Goal: Book appointment/travel/reservation

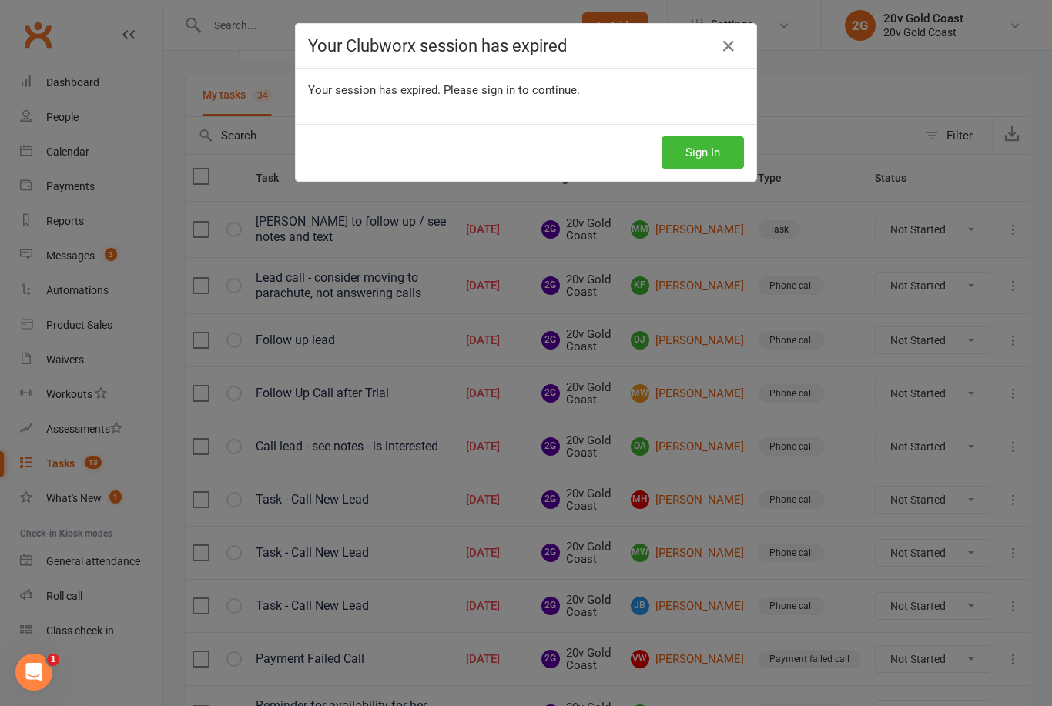
click at [713, 149] on button "Sign In" at bounding box center [702, 152] width 82 height 32
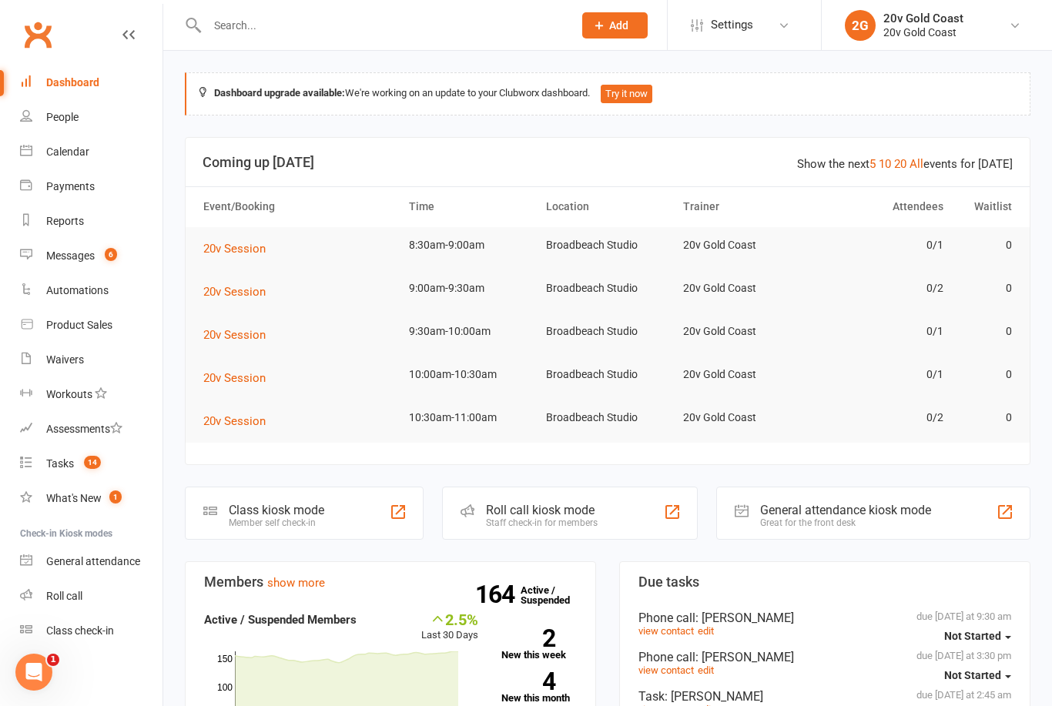
click at [69, 163] on link "Calendar" at bounding box center [91, 152] width 142 height 35
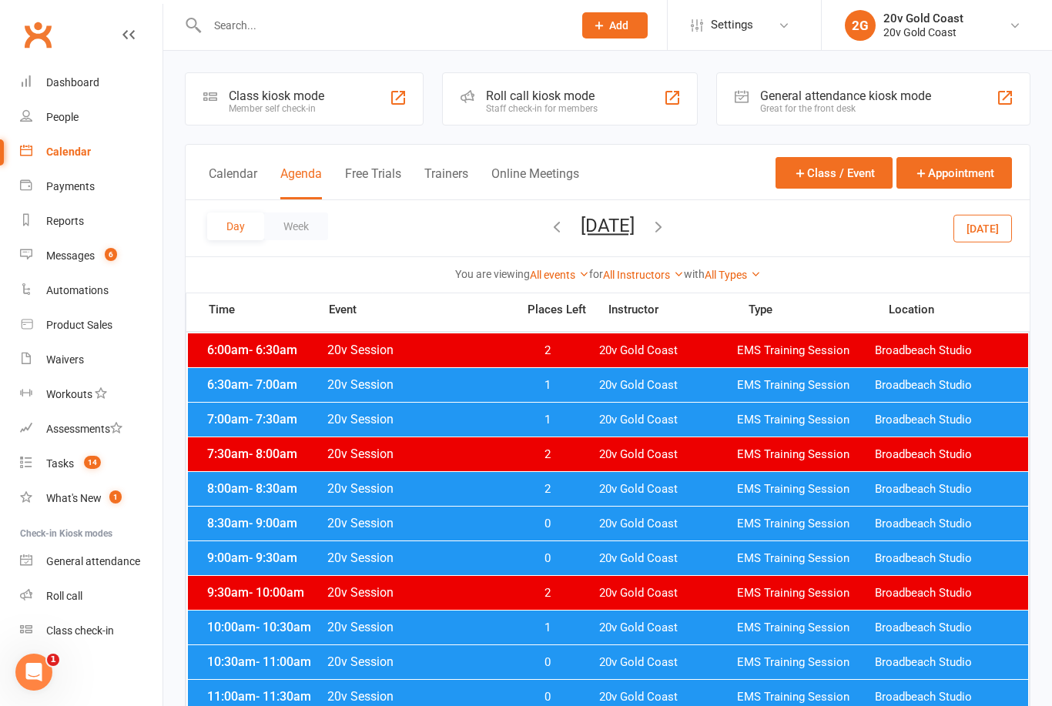
click at [983, 239] on button "[DATE]" at bounding box center [982, 228] width 59 height 28
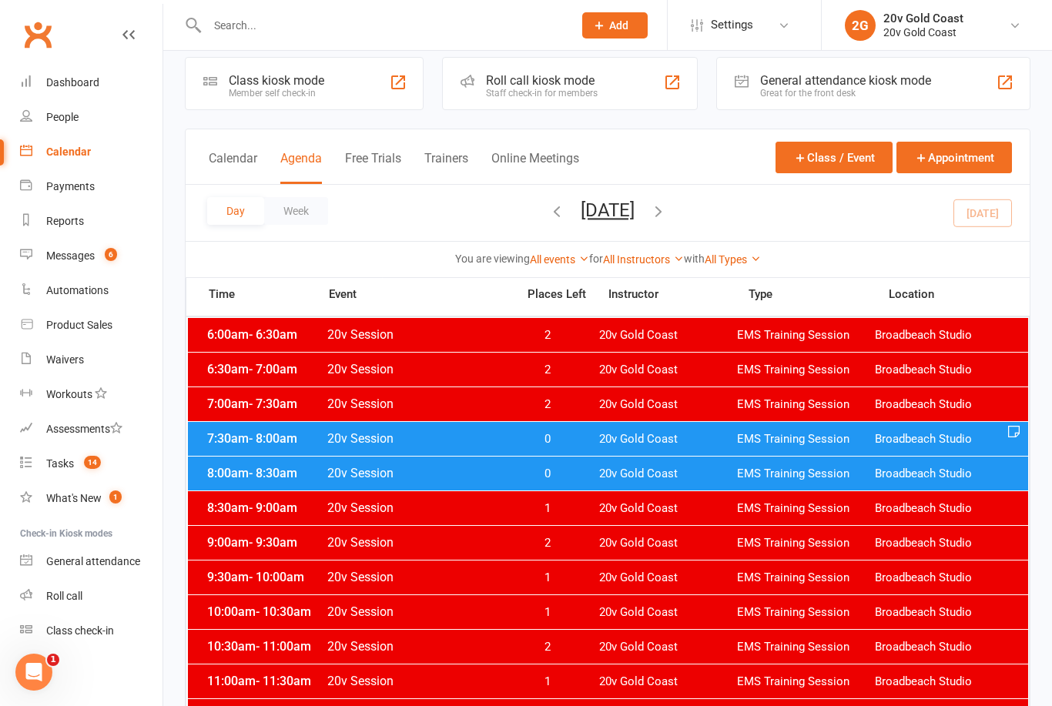
scroll to position [12, 0]
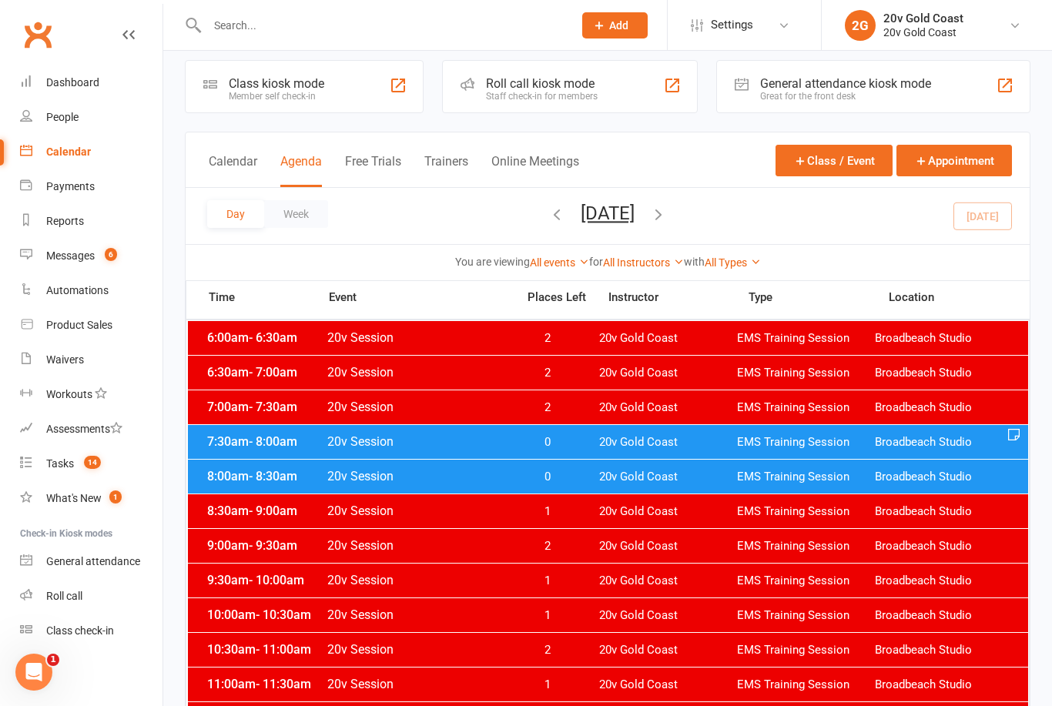
click at [840, 440] on span "EMS Training Session" at bounding box center [806, 442] width 138 height 15
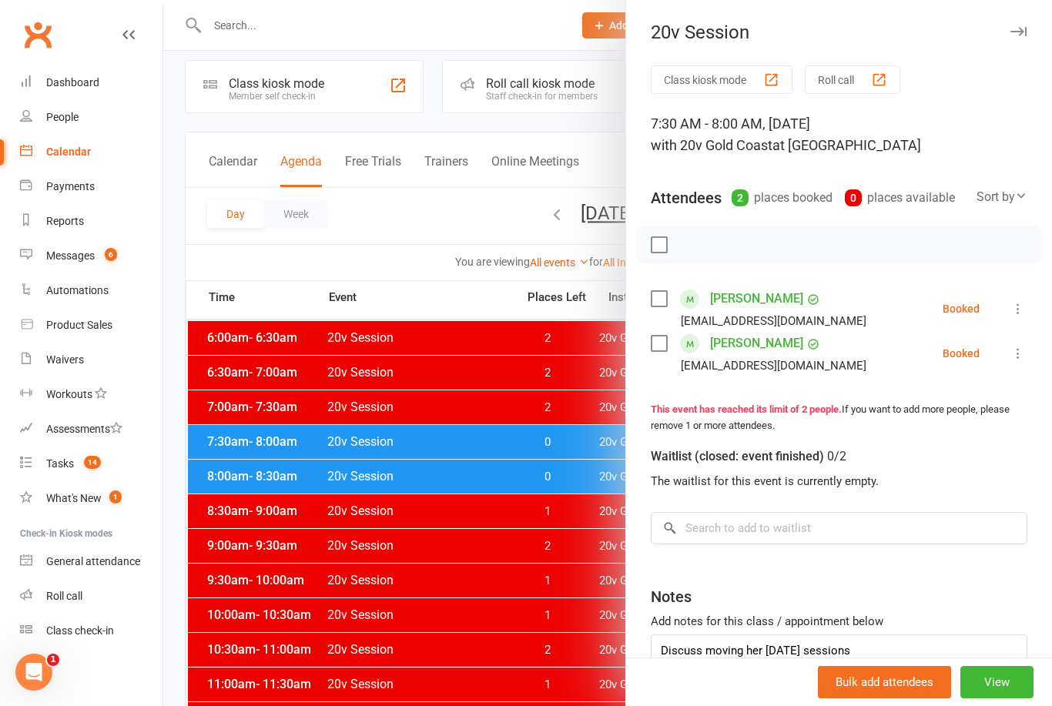
click at [1016, 304] on icon at bounding box center [1017, 308] width 15 height 15
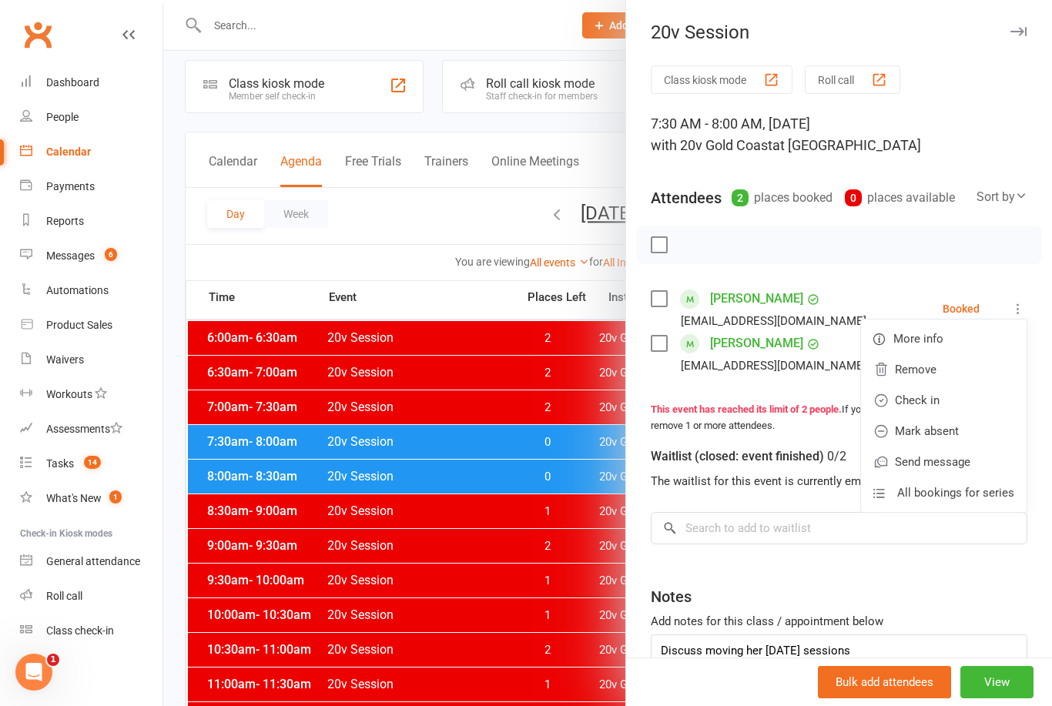
click at [950, 396] on link "Check in" at bounding box center [944, 400] width 166 height 31
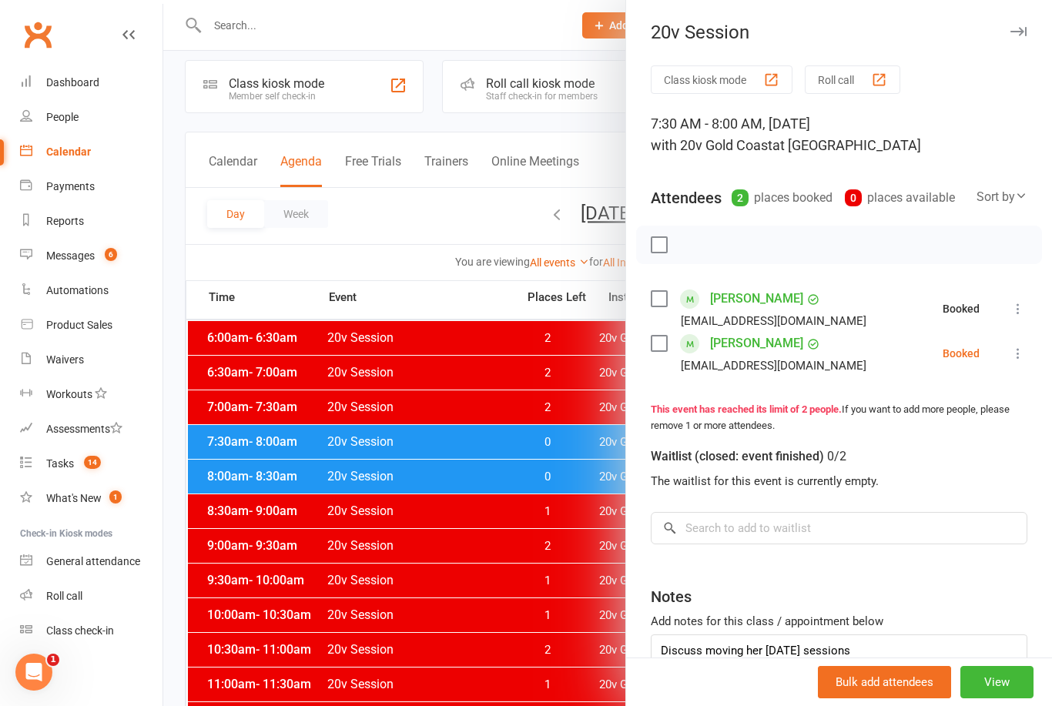
click at [1021, 357] on icon at bounding box center [1017, 353] width 15 height 15
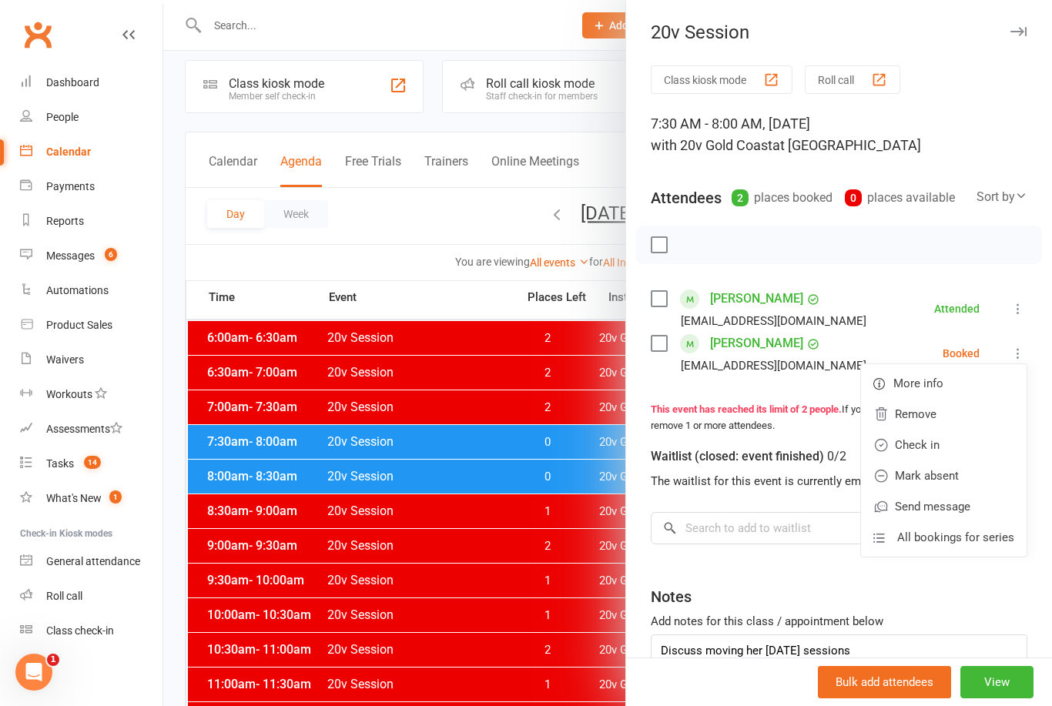
click at [960, 476] on link "Mark absent" at bounding box center [944, 475] width 166 height 31
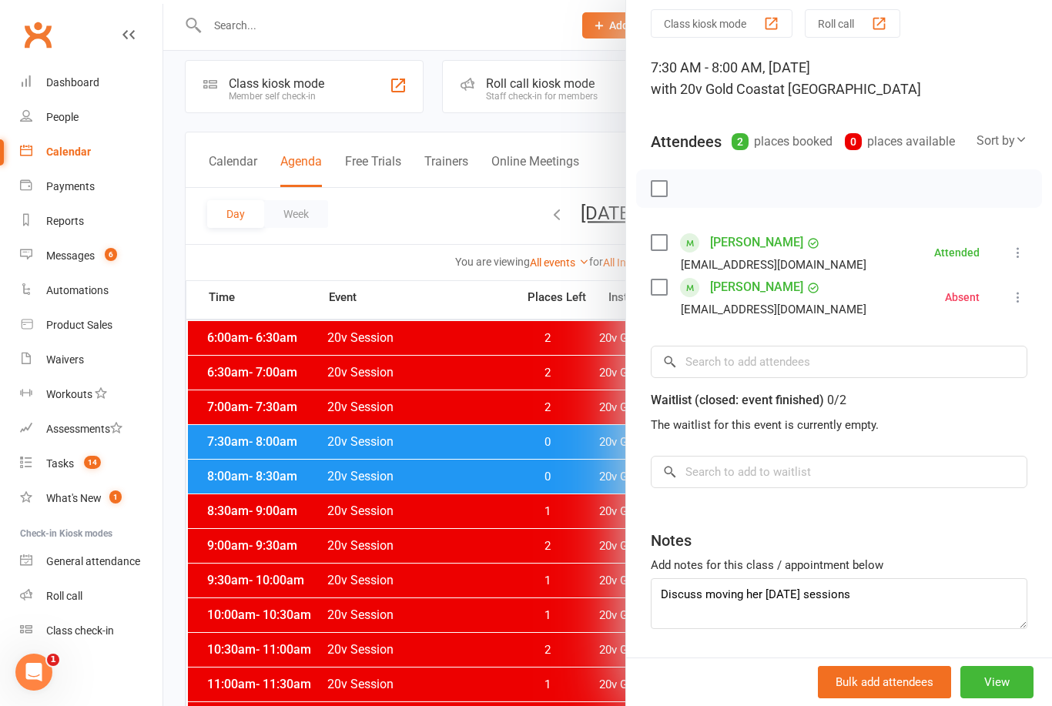
scroll to position [55, 0]
click at [560, 680] on div at bounding box center [607, 353] width 889 height 706
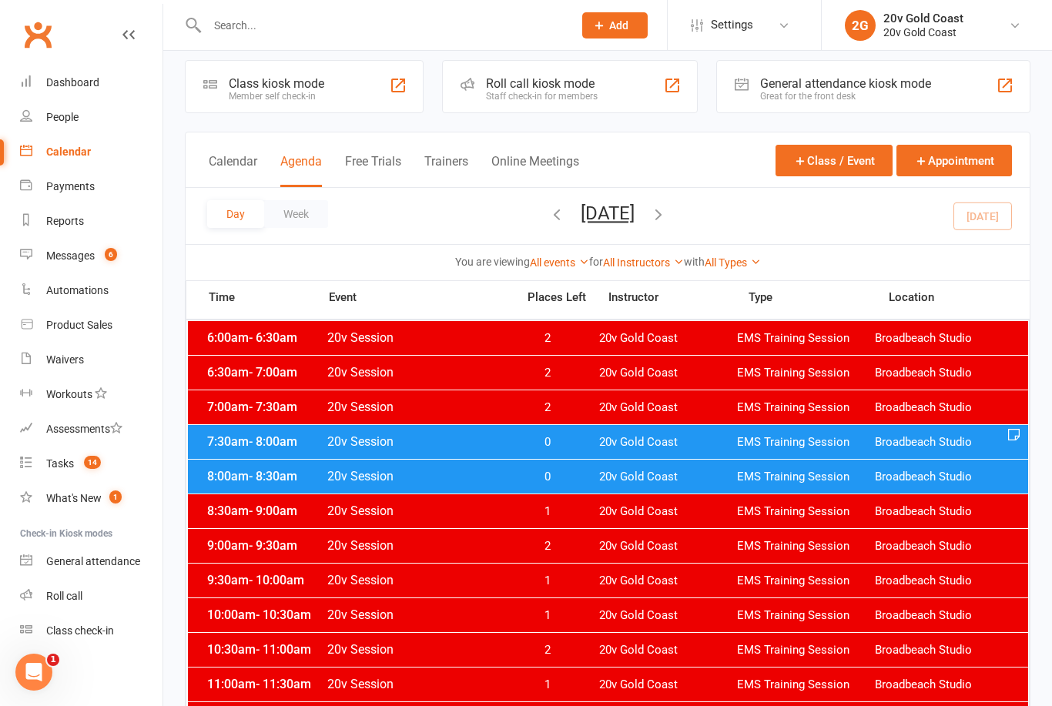
click at [833, 474] on span "EMS Training Session" at bounding box center [806, 477] width 138 height 15
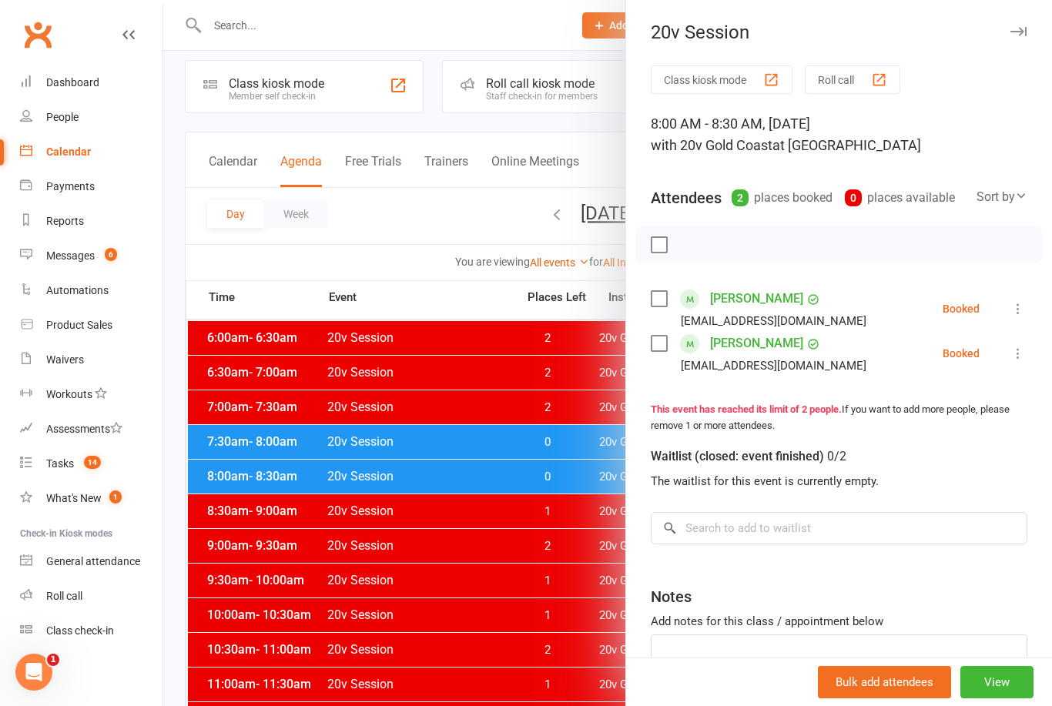
click at [1010, 310] on button at bounding box center [1018, 309] width 18 height 18
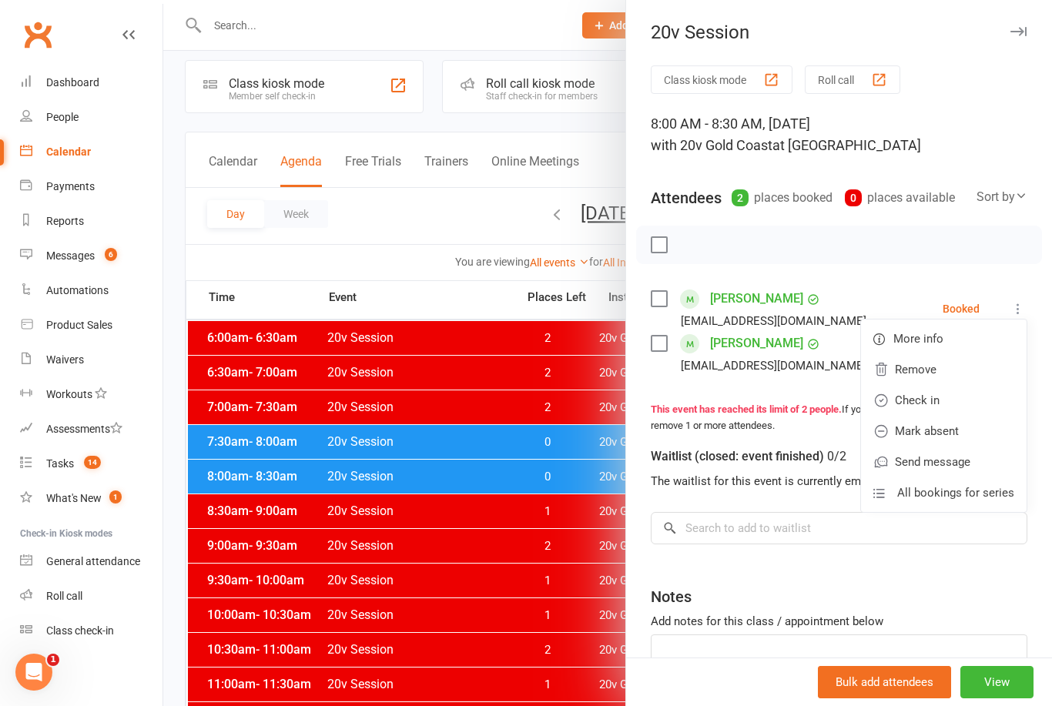
click at [957, 403] on link "Check in" at bounding box center [944, 400] width 166 height 31
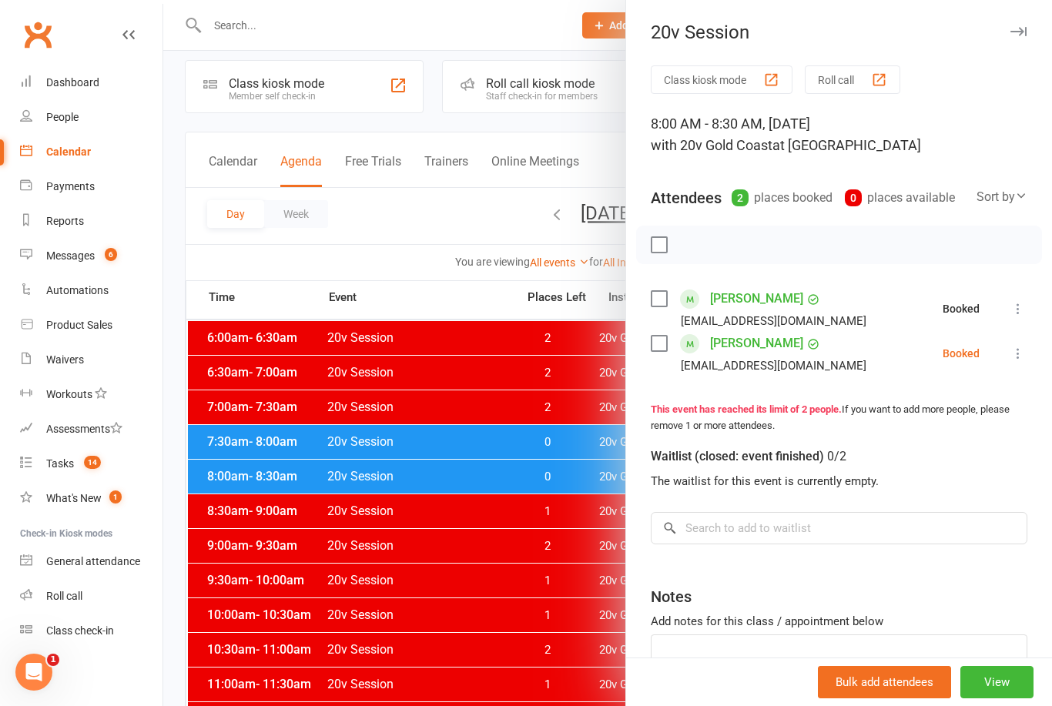
click at [1016, 354] on icon at bounding box center [1017, 353] width 15 height 15
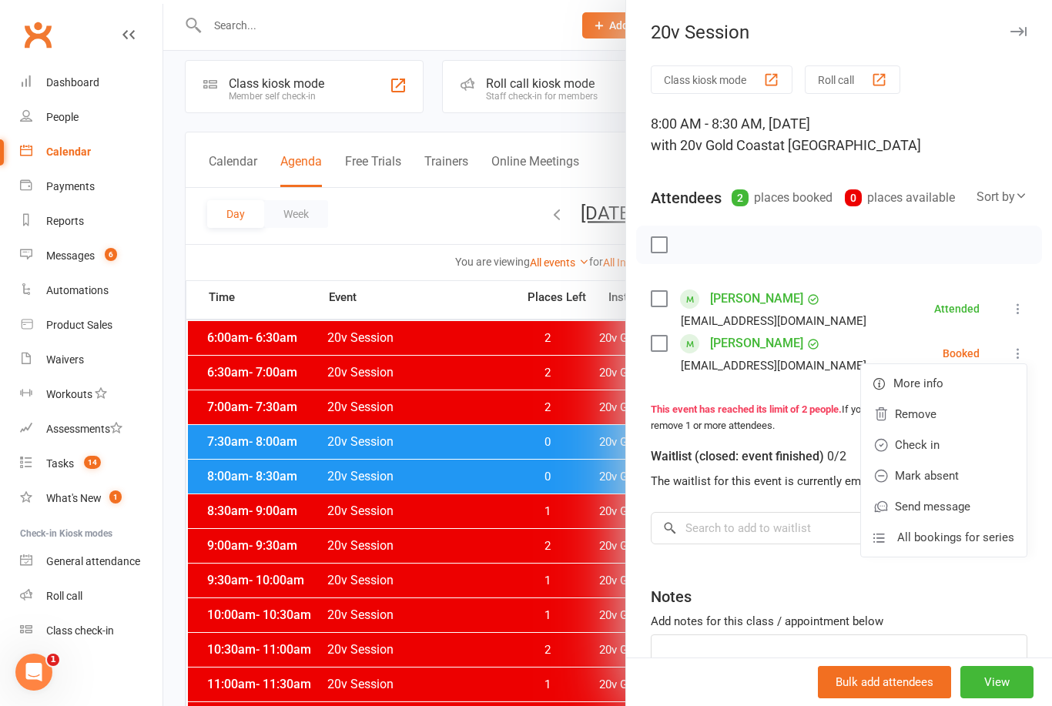
click at [941, 444] on link "Check in" at bounding box center [944, 445] width 166 height 31
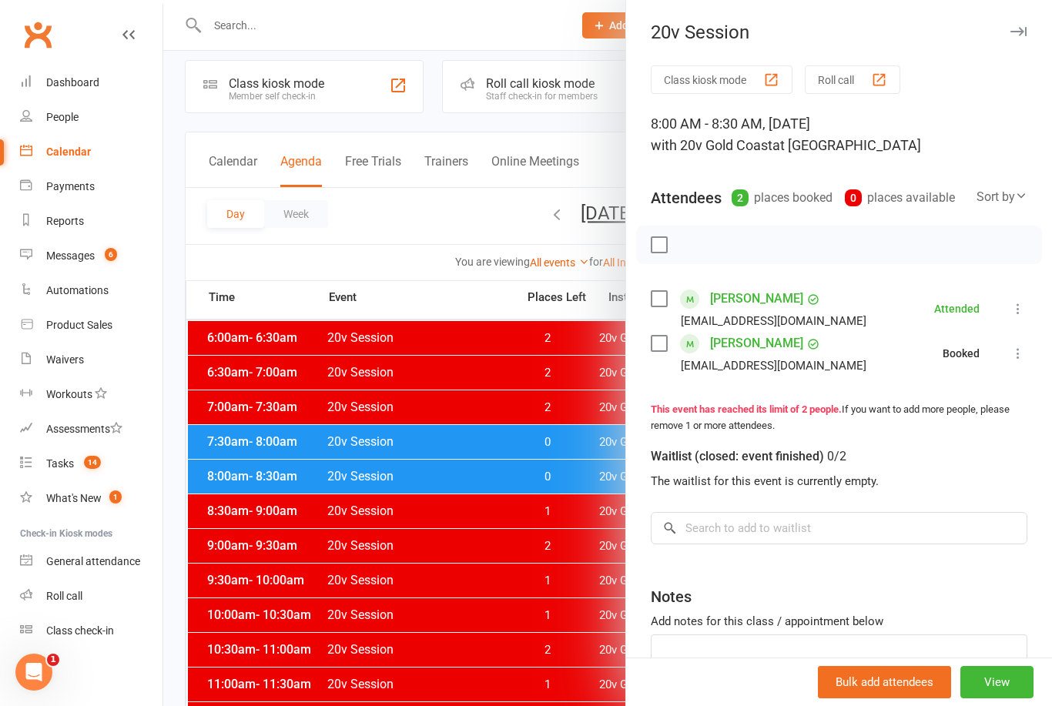
click at [568, 665] on div at bounding box center [607, 353] width 889 height 706
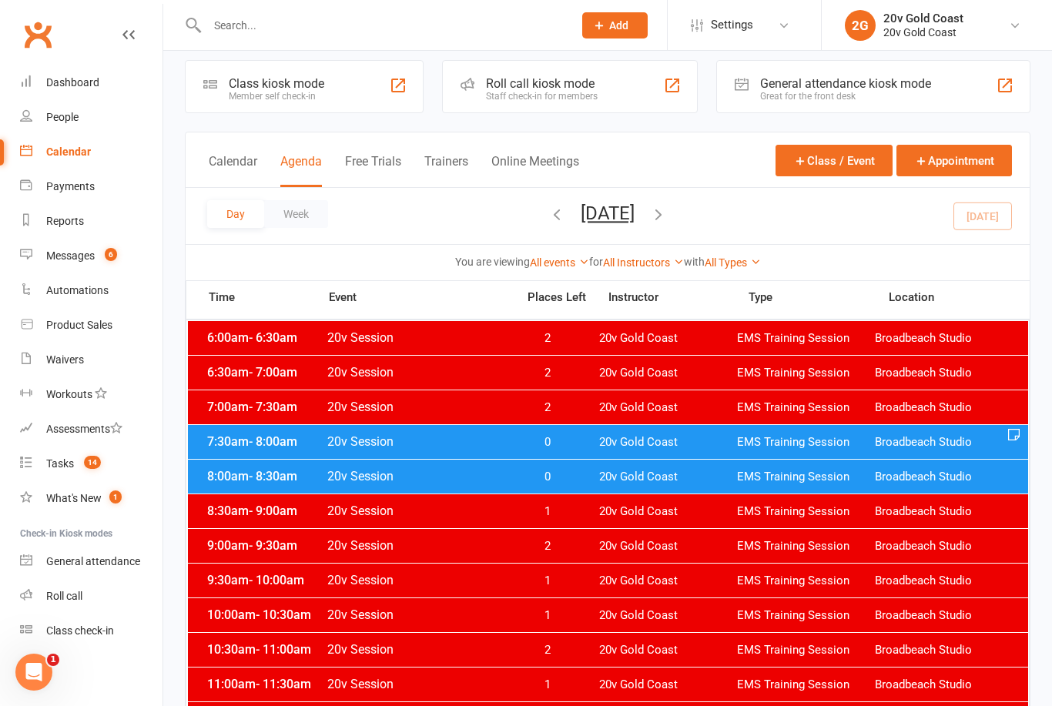
click at [123, 239] on link "Messages 6" at bounding box center [91, 256] width 142 height 35
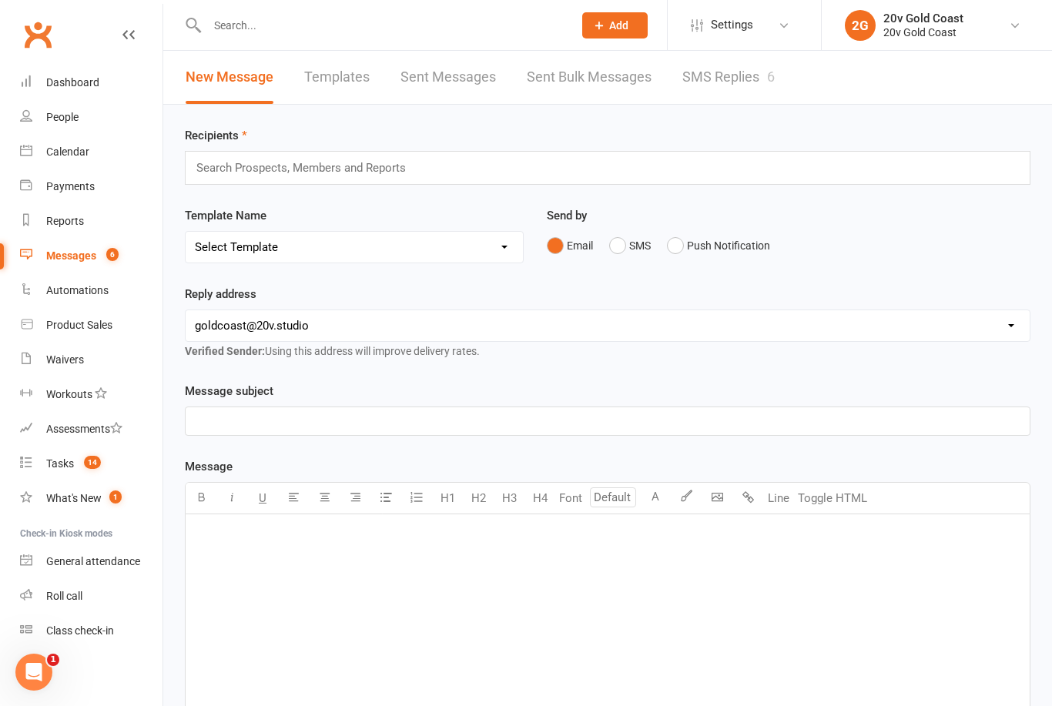
click at [732, 82] on link "SMS Replies 6" at bounding box center [728, 77] width 92 height 53
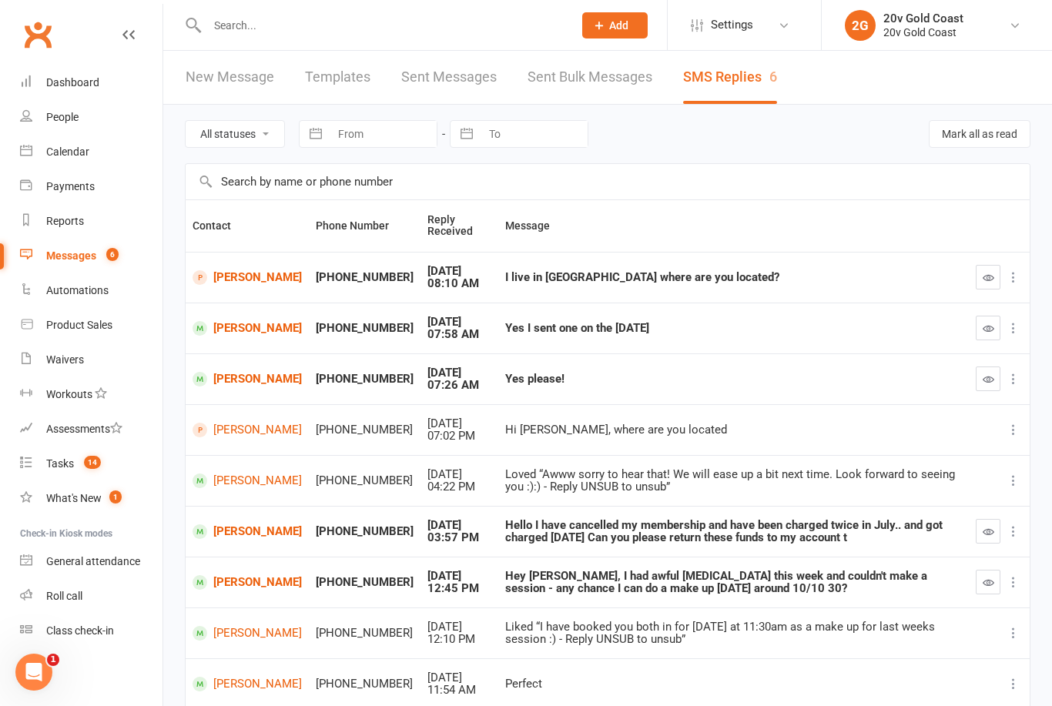
click at [95, 150] on link "Calendar" at bounding box center [91, 152] width 142 height 35
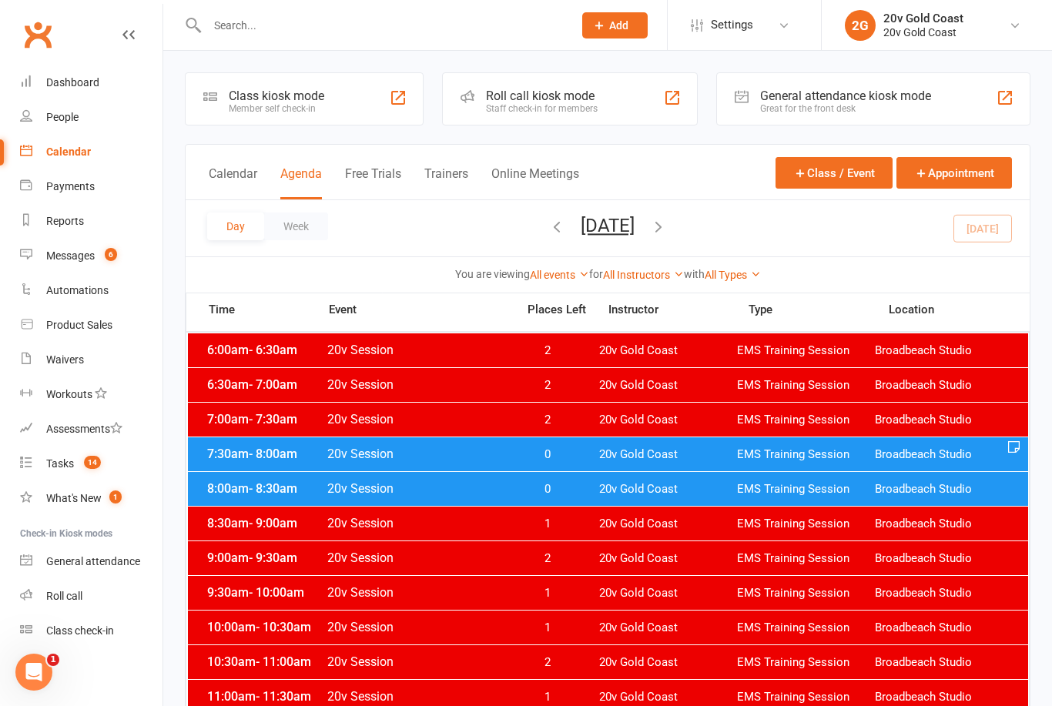
click at [618, 227] on button "Saturday, Sep 13, 2025" at bounding box center [608, 226] width 54 height 22
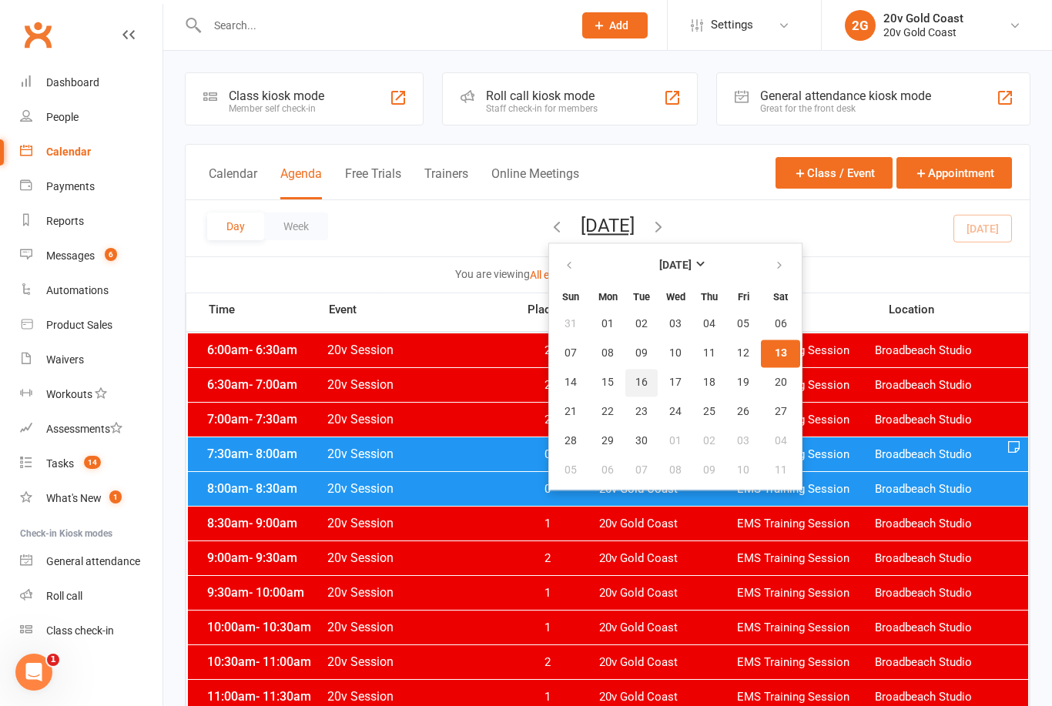
click at [625, 380] on button "16" at bounding box center [641, 383] width 32 height 28
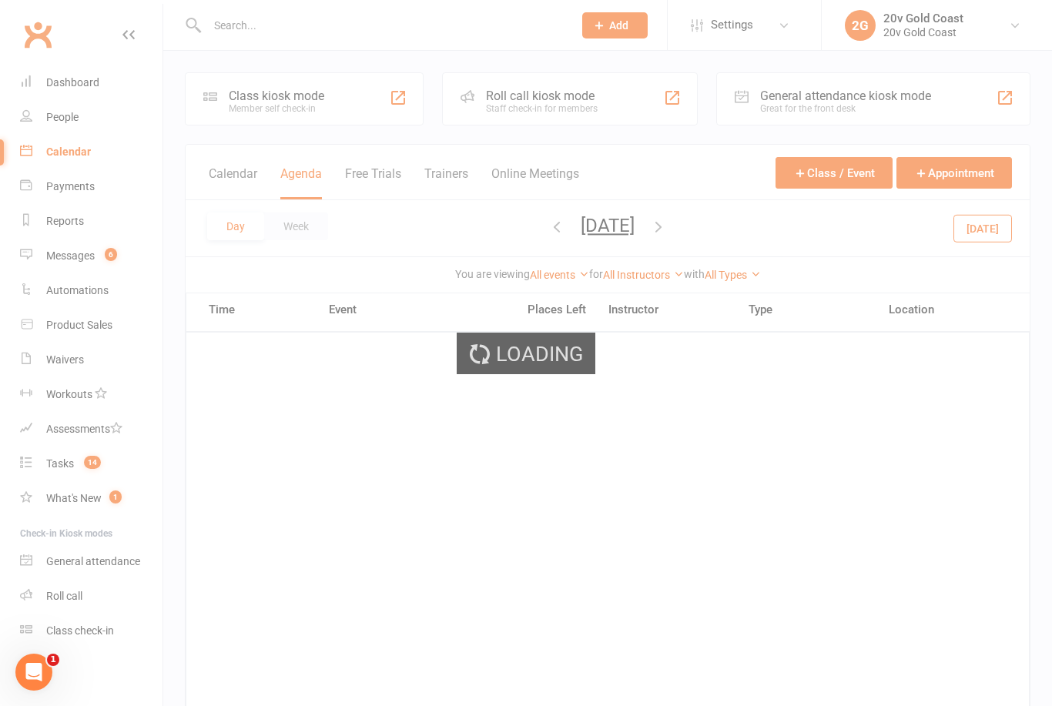
click at [610, 231] on div "Loading" at bounding box center [526, 353] width 1052 height 706
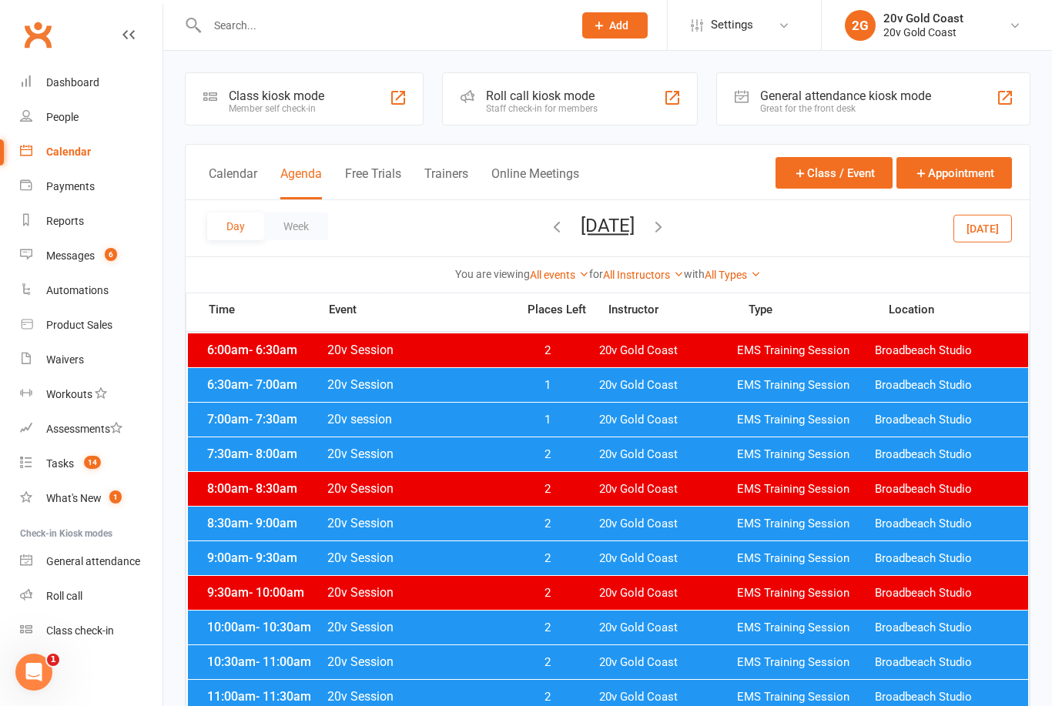
click at [635, 229] on button "Tuesday, Sep 16, 2025" at bounding box center [608, 226] width 54 height 22
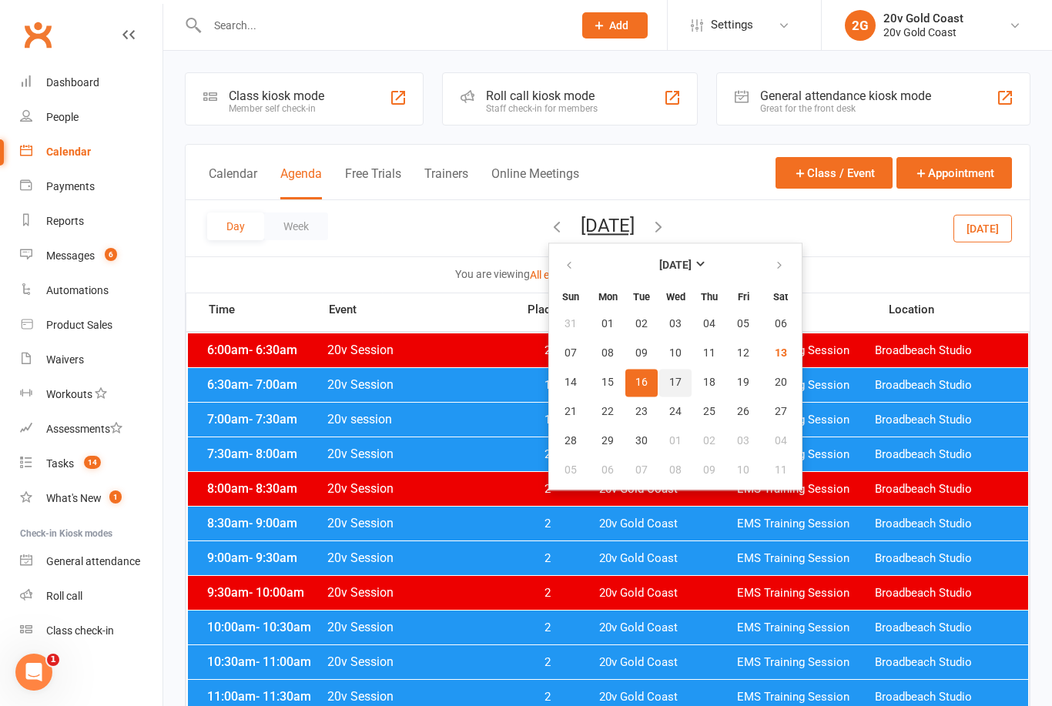
click at [659, 390] on button "17" at bounding box center [675, 383] width 32 height 28
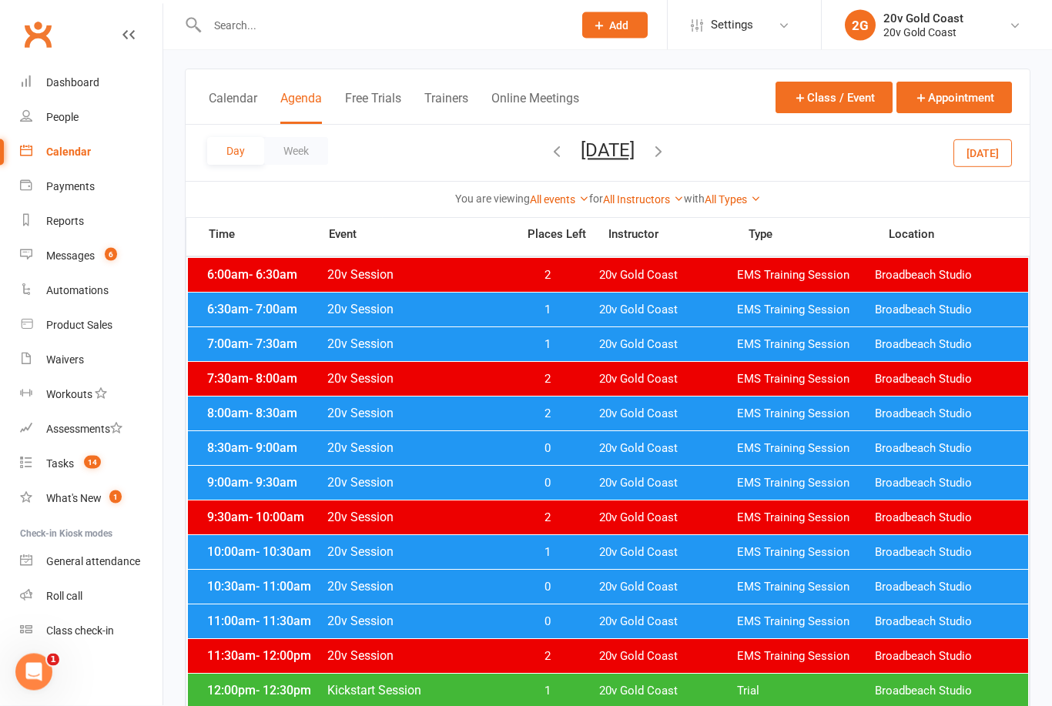
scroll to position [76, 0]
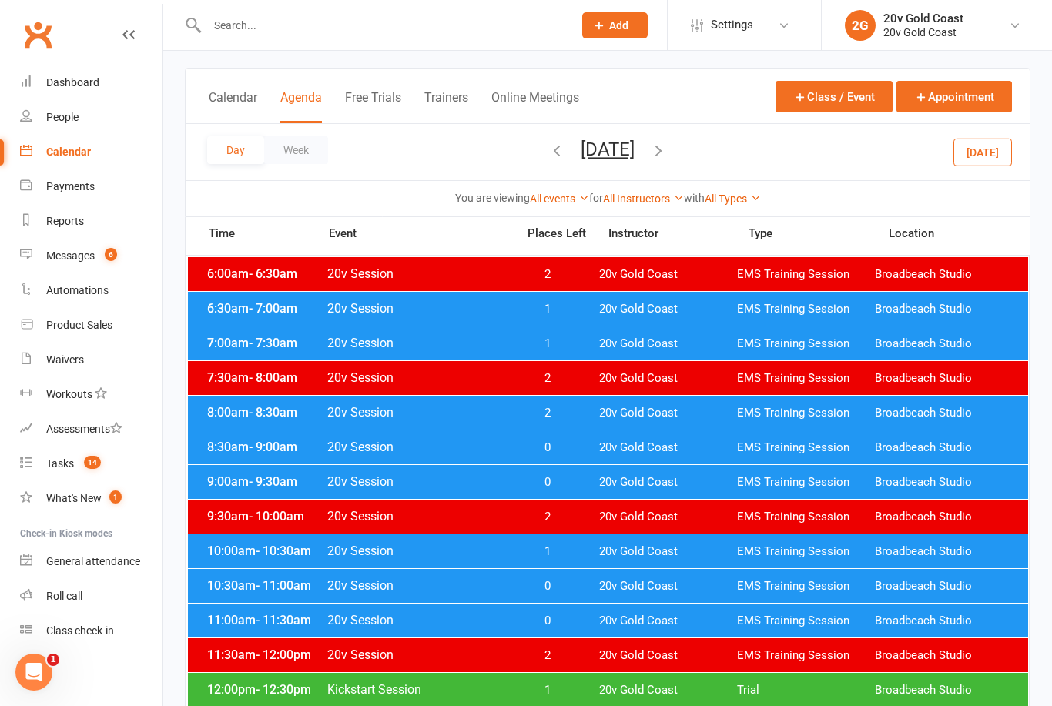
click at [554, 561] on div "10:00am - 10:30am 20v Session 1 20v Gold Coast EMS Training Session Broadbeach …" at bounding box center [608, 551] width 840 height 34
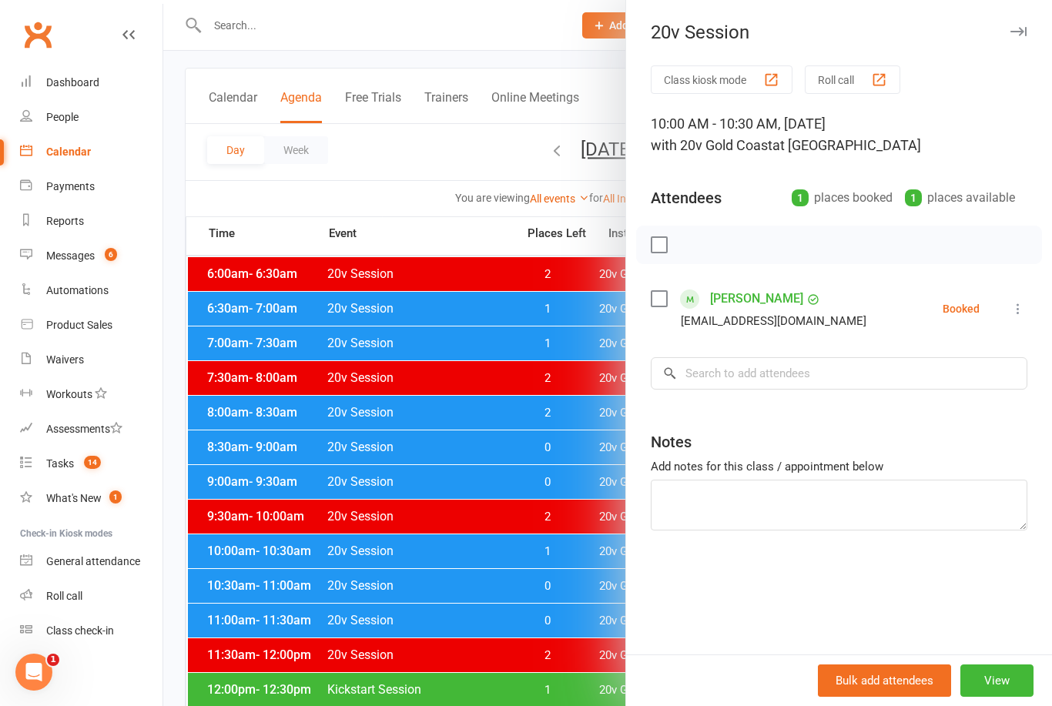
click at [847, 246] on div at bounding box center [839, 245] width 406 height 39
click at [851, 367] on input "search" at bounding box center [839, 373] width 377 height 32
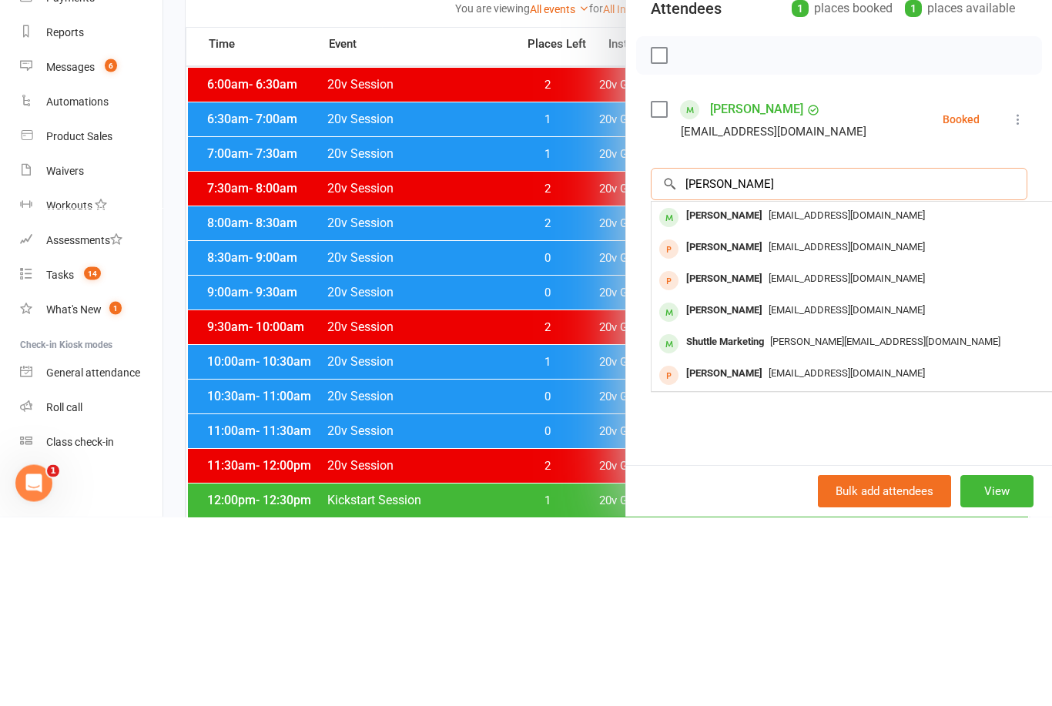
type input "Coutts"
click at [799, 399] on span "steph_0302@hotmail.com" at bounding box center [847, 405] width 156 height 12
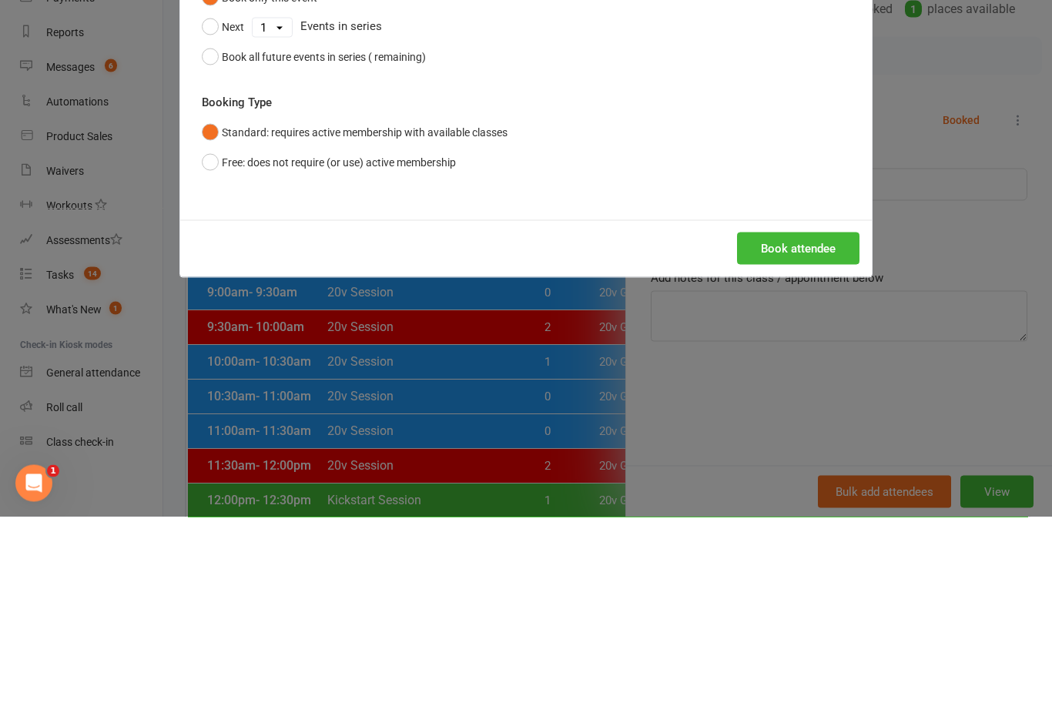
scroll to position [266, 0]
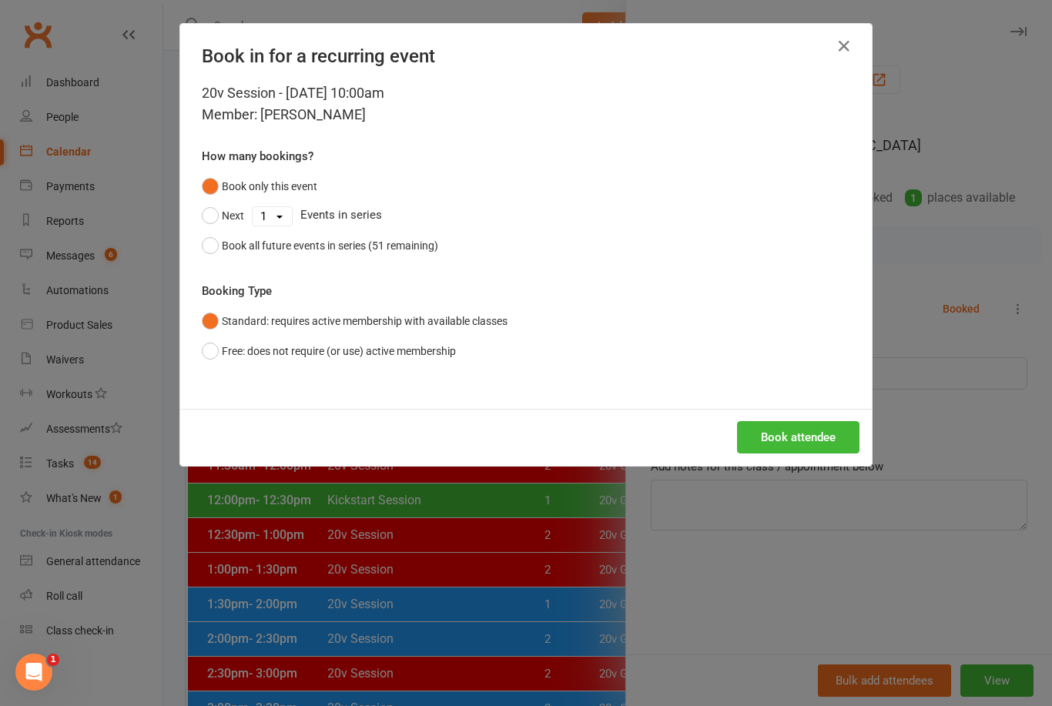
click at [800, 439] on button "Book attendee" at bounding box center [798, 437] width 122 height 32
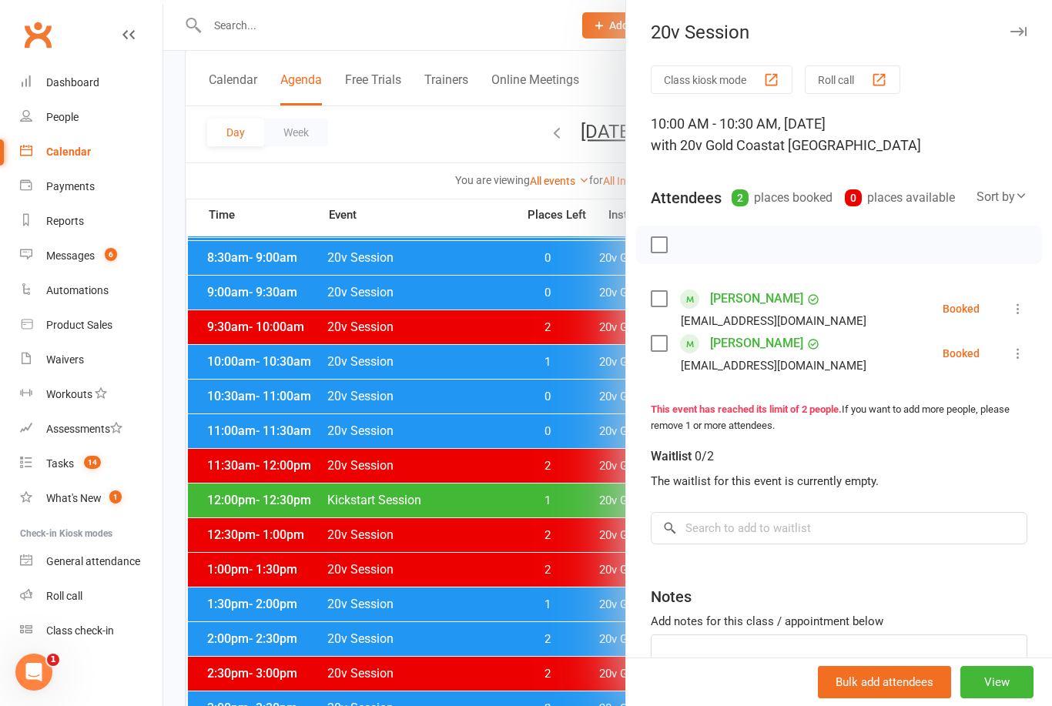
click at [544, 635] on div at bounding box center [607, 353] width 889 height 706
